Goal: Feedback & Contribution: Leave review/rating

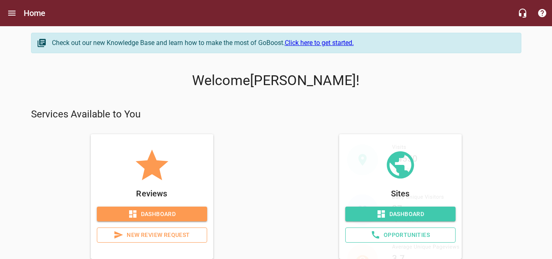
scroll to position [24, 0]
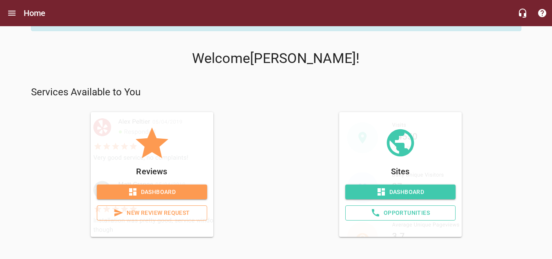
click at [136, 213] on span "New Review Request" at bounding box center [152, 213] width 96 height 10
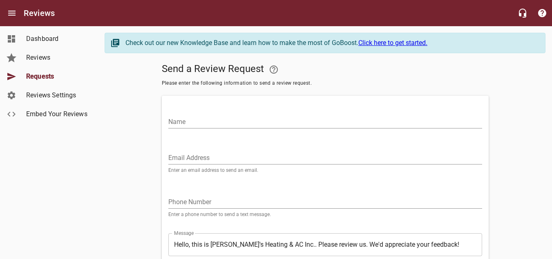
click at [207, 122] on input "Name" at bounding box center [325, 121] width 314 height 13
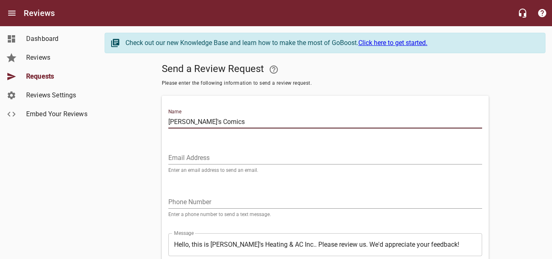
type input "[PERSON_NAME]'s Comics"
click at [216, 162] on input "Email Address" at bounding box center [325, 157] width 314 height 13
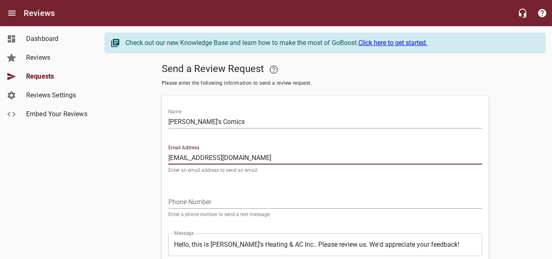
type input "[EMAIL_ADDRESS][DOMAIN_NAME]"
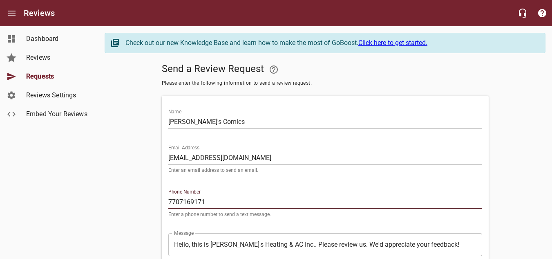
scroll to position [41, 0]
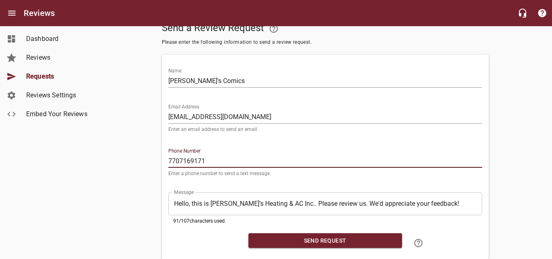
type input "7707169171"
click at [340, 237] on span "Send Request" at bounding box center [325, 240] width 141 height 10
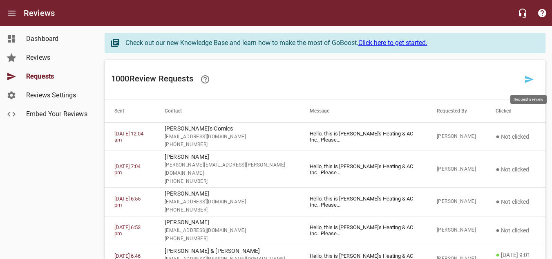
click at [529, 78] on icon at bounding box center [529, 79] width 9 height 7
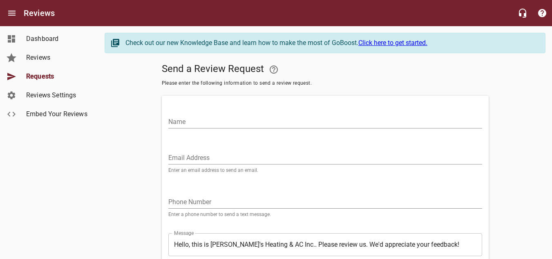
click at [198, 122] on input "Name" at bounding box center [325, 121] width 314 height 13
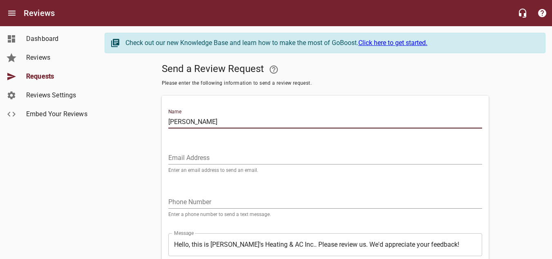
type input "[PERSON_NAME]"
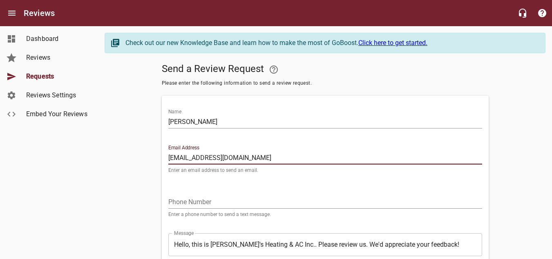
type input "[EMAIL_ADDRESS][DOMAIN_NAME]"
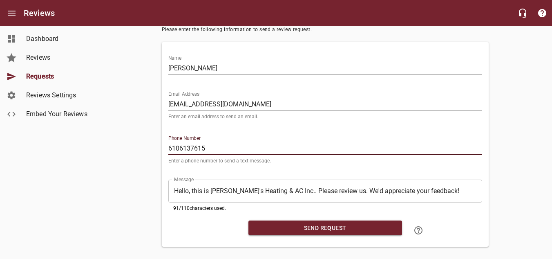
scroll to position [65, 0]
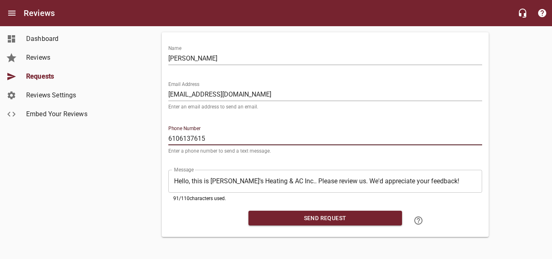
type input "6106137615"
click at [324, 219] on span "Send Request" at bounding box center [325, 218] width 141 height 10
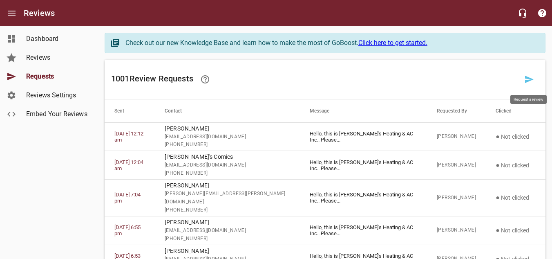
click at [525, 78] on icon at bounding box center [529, 79] width 10 height 10
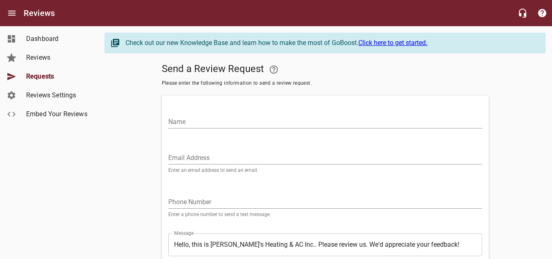
click at [225, 122] on input "Name" at bounding box center [325, 121] width 314 height 13
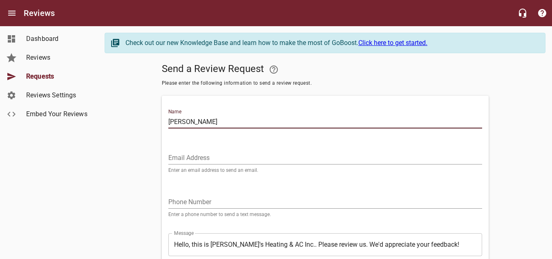
type input "[PERSON_NAME]"
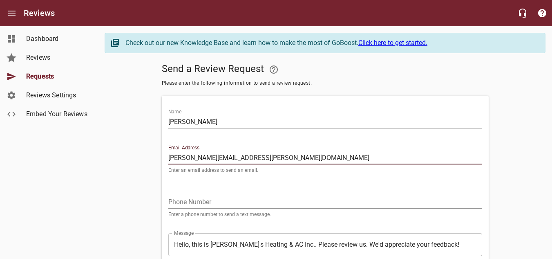
type input "[PERSON_NAME][EMAIL_ADDRESS][PERSON_NAME][DOMAIN_NAME]"
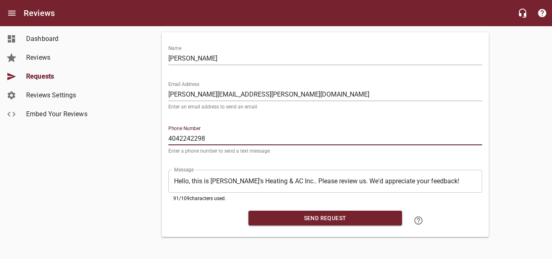
scroll to position [65, 0]
type input "4042242298"
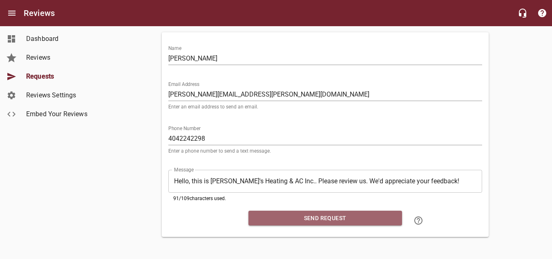
click at [326, 213] on span "Send Request" at bounding box center [325, 218] width 141 height 10
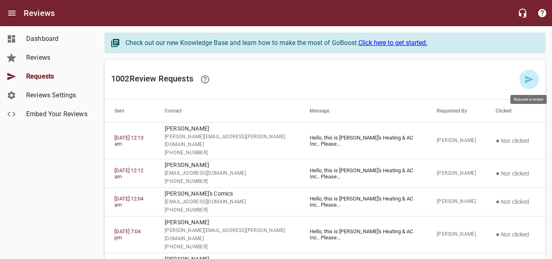
click at [532, 78] on icon at bounding box center [529, 79] width 10 height 10
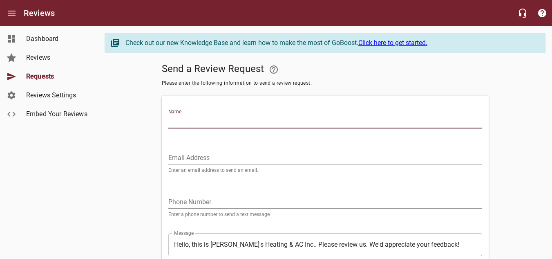
click at [188, 122] on input "Name" at bounding box center [325, 121] width 314 height 13
type input "[PERSON_NAME]"
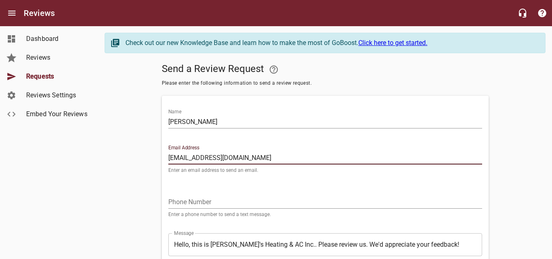
type input "[EMAIL_ADDRESS][DOMAIN_NAME]"
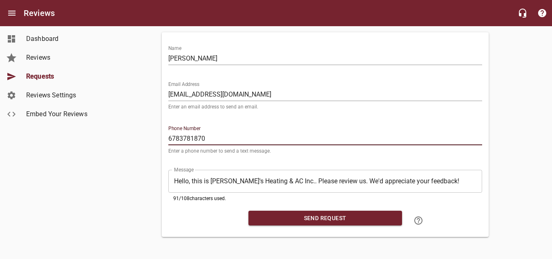
scroll to position [65, 0]
type input "6783781870"
click at [320, 214] on span "Send Request" at bounding box center [325, 218] width 141 height 10
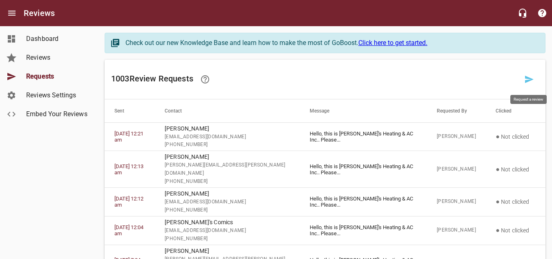
click at [526, 79] on icon at bounding box center [529, 79] width 10 height 10
